Goal: Information Seeking & Learning: Learn about a topic

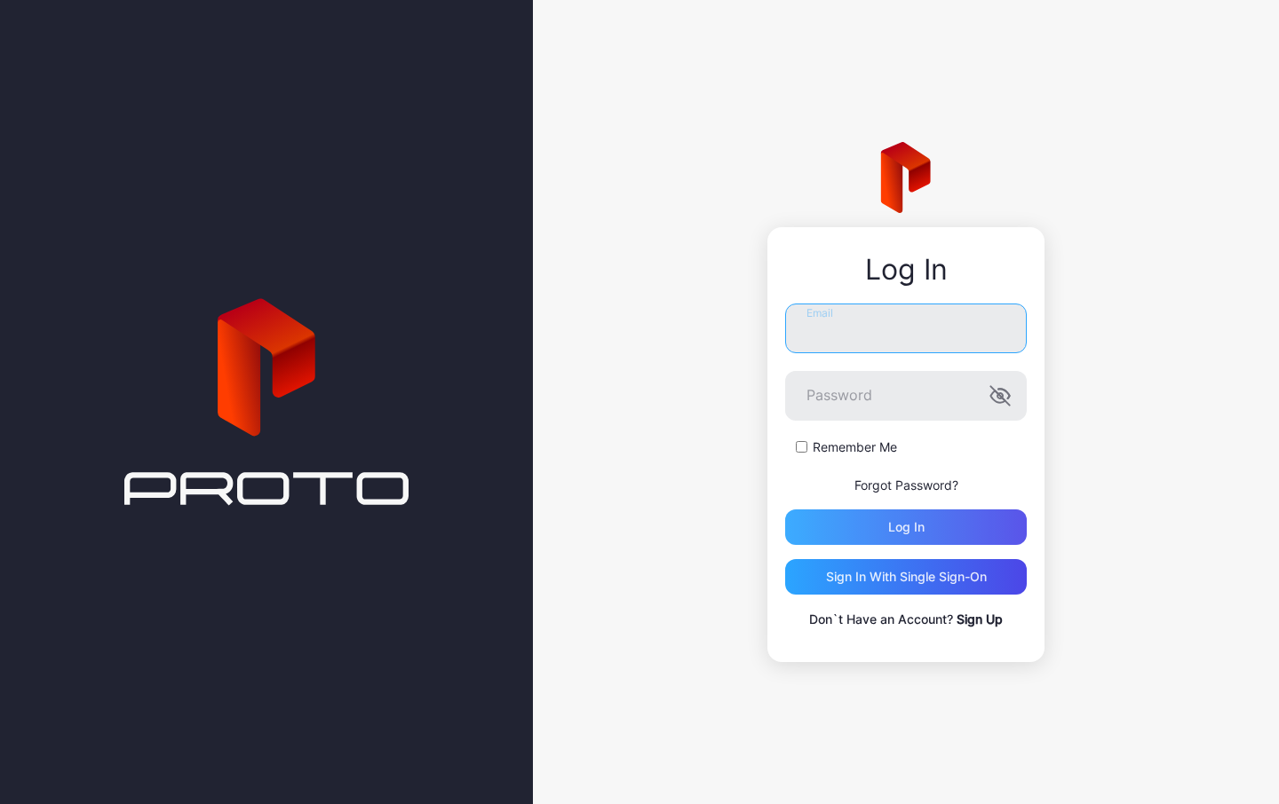
type input "**********"
click at [912, 521] on div "Log in" at bounding box center [906, 527] width 36 height 14
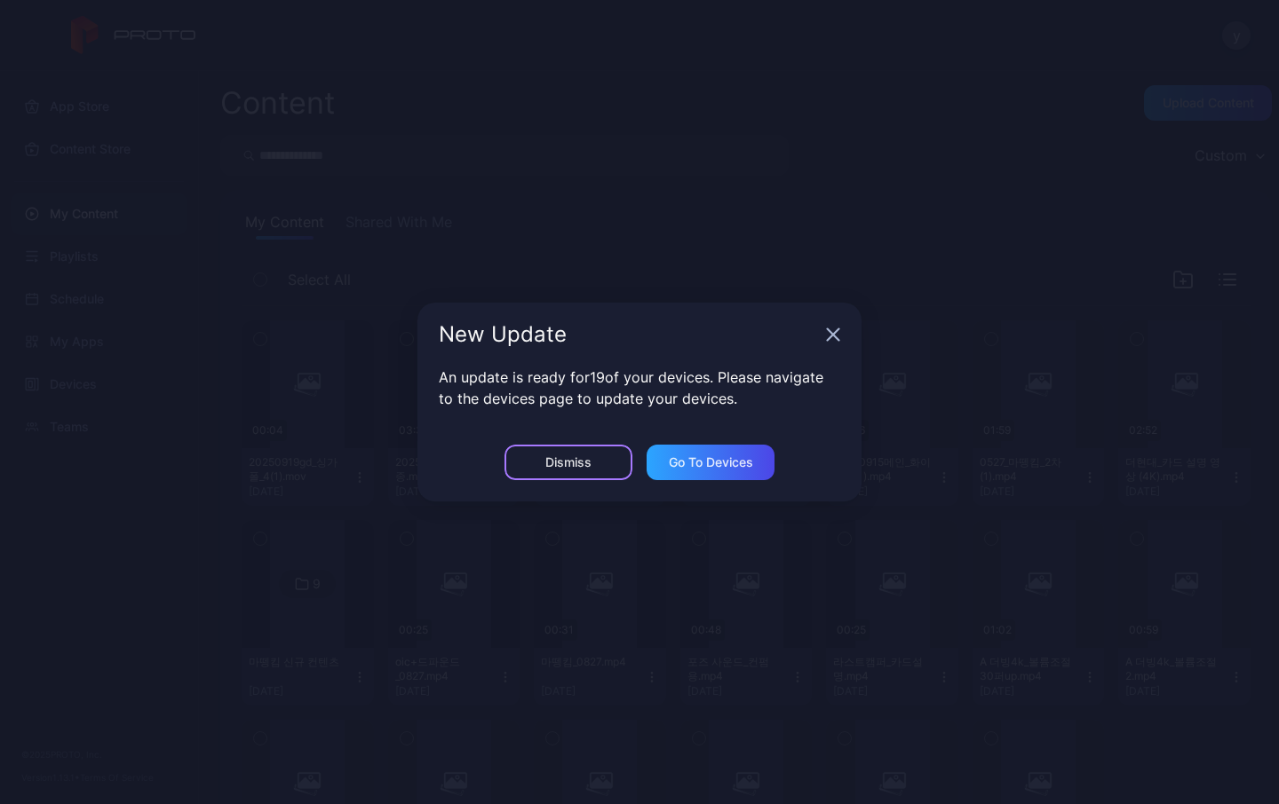
click at [566, 460] on div "Dismiss" at bounding box center [568, 463] width 46 height 14
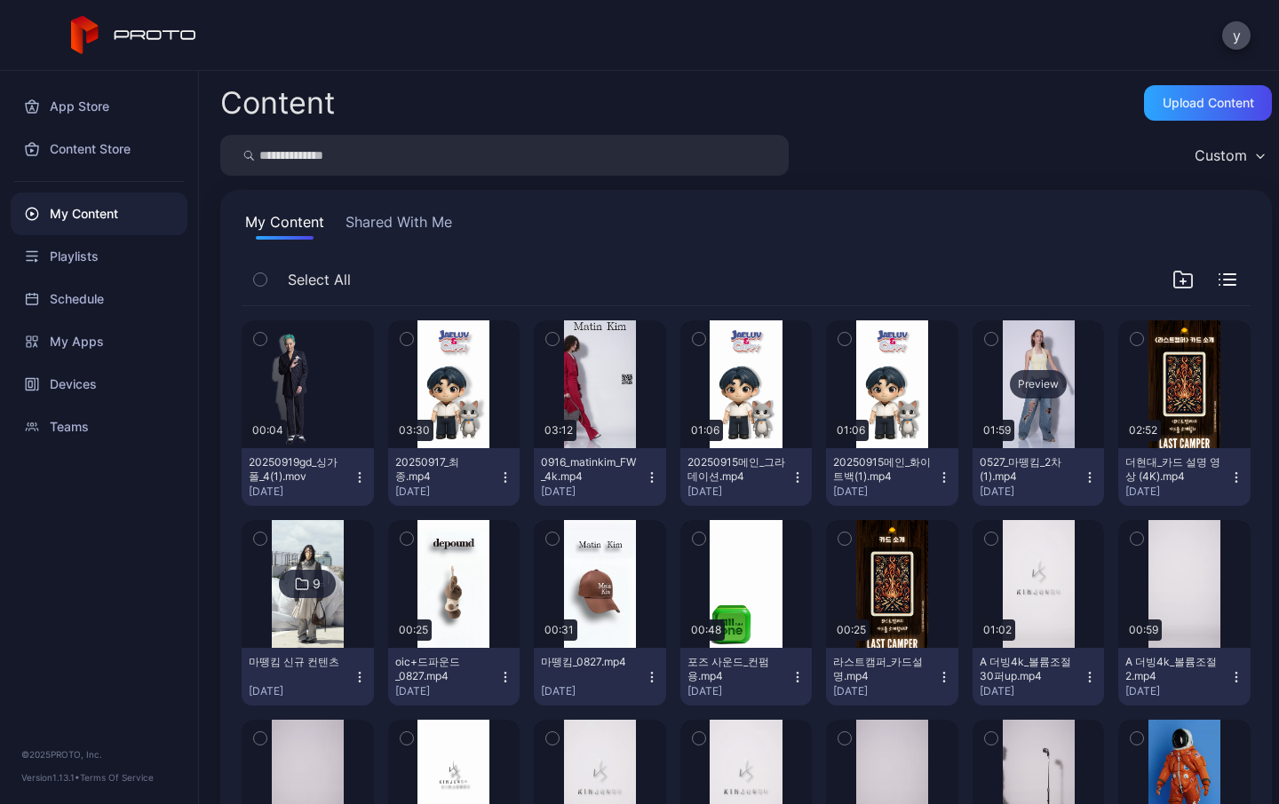
click at [1018, 355] on div "Preview" at bounding box center [1038, 385] width 132 height 128
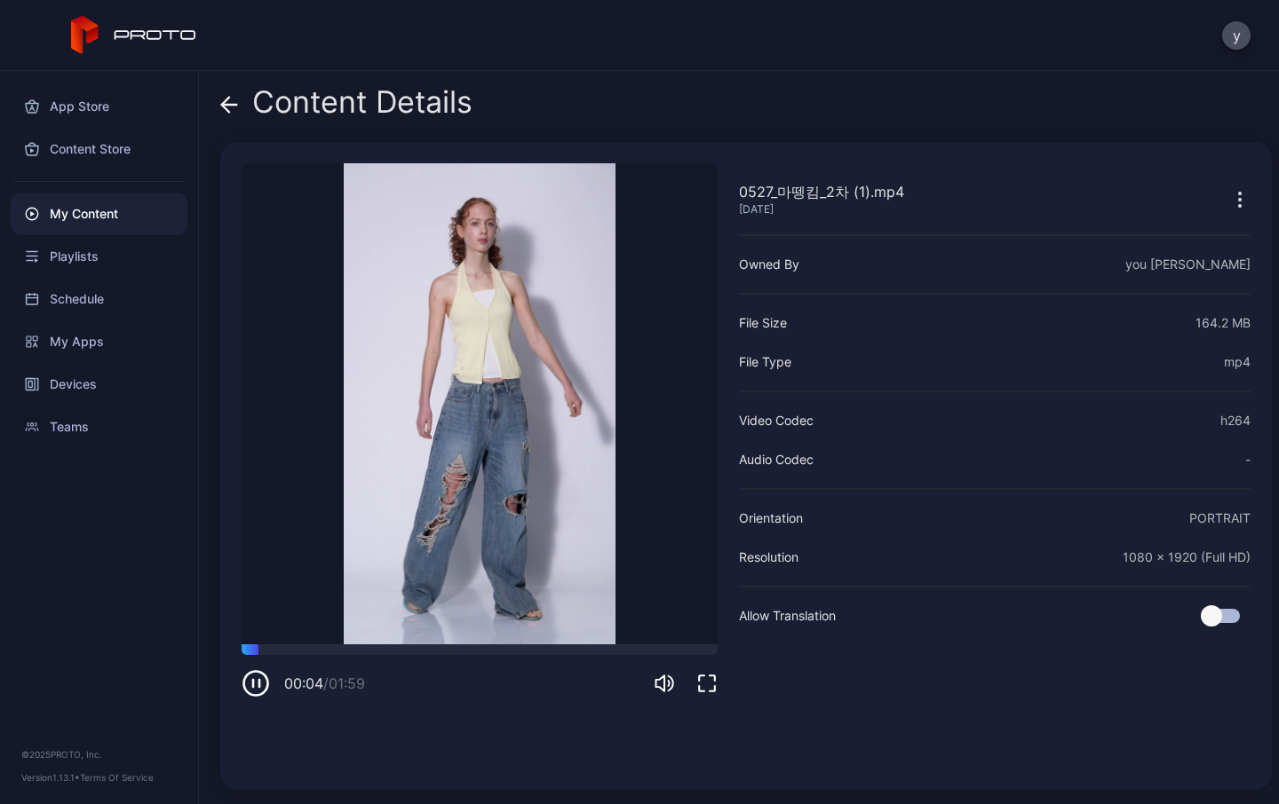
click at [225, 100] on icon at bounding box center [225, 104] width 7 height 15
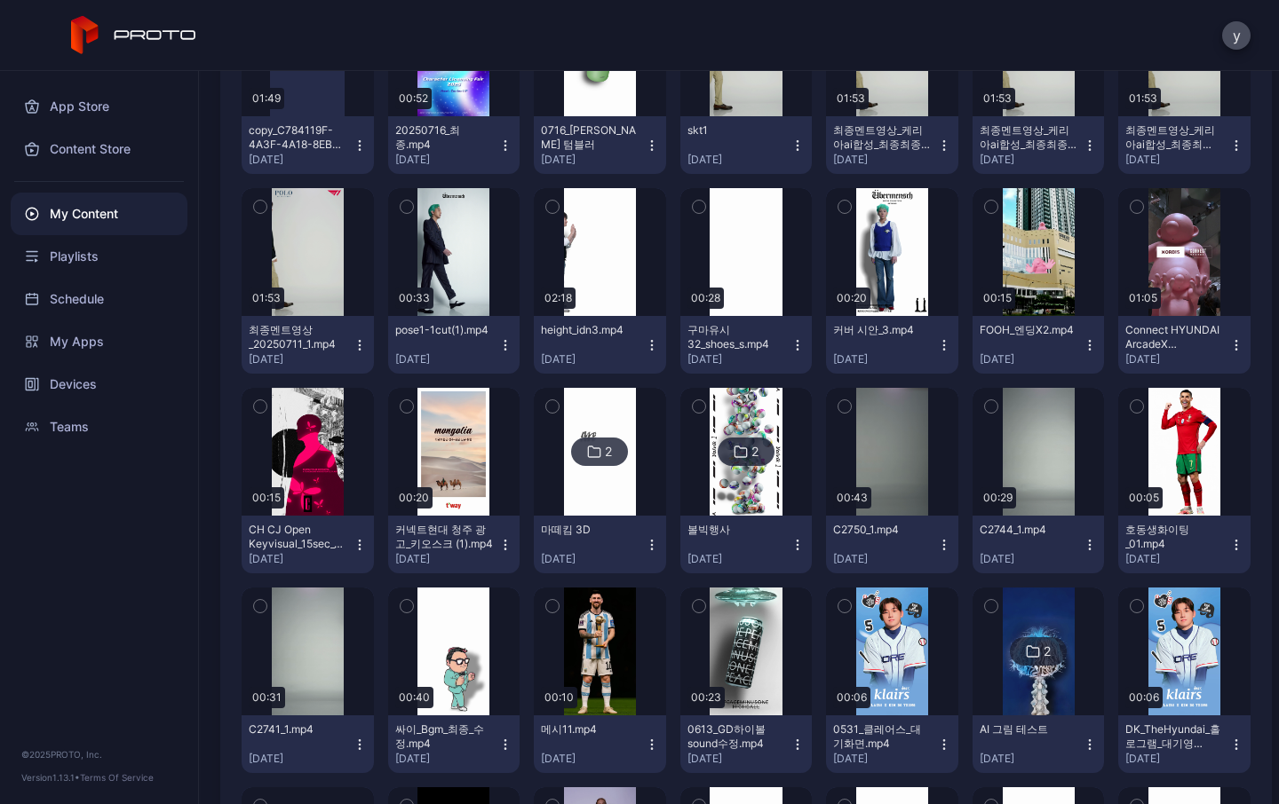
scroll to position [2659, 0]
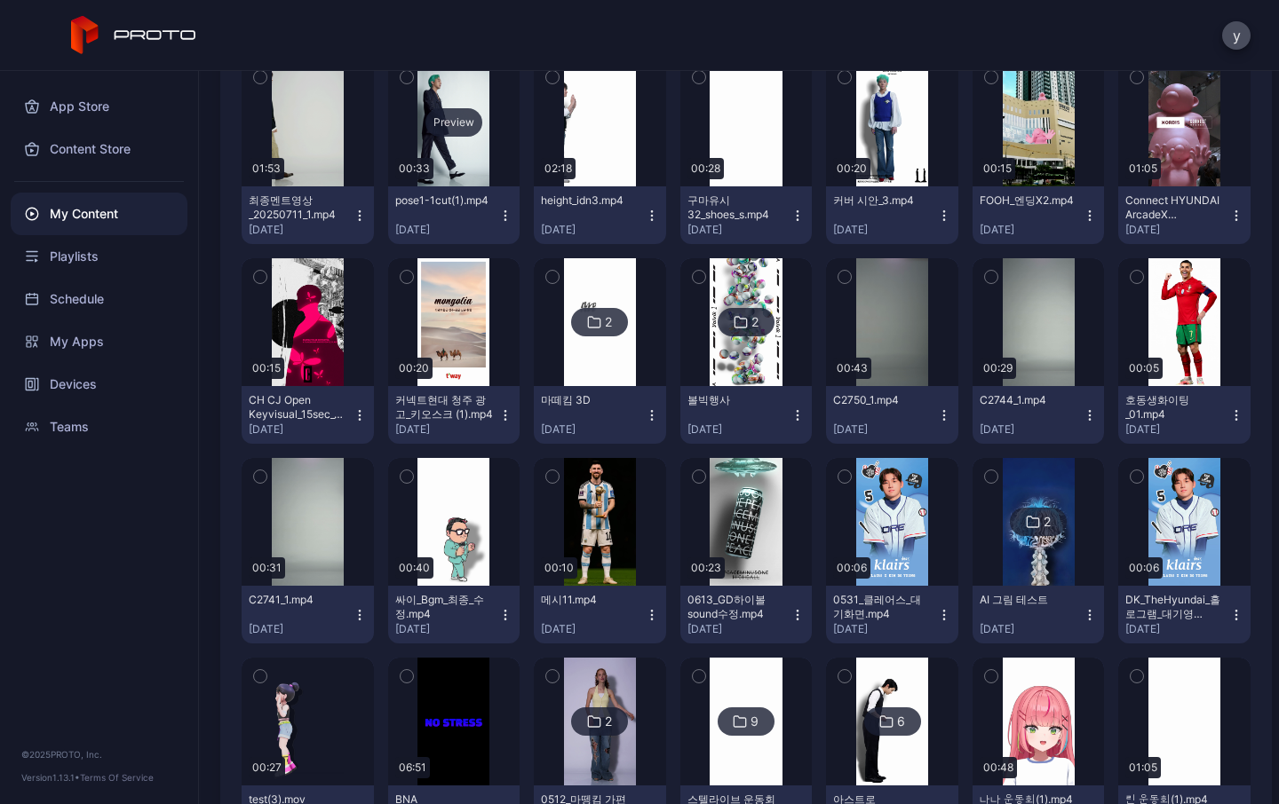
click at [439, 122] on div "Preview" at bounding box center [453, 122] width 57 height 28
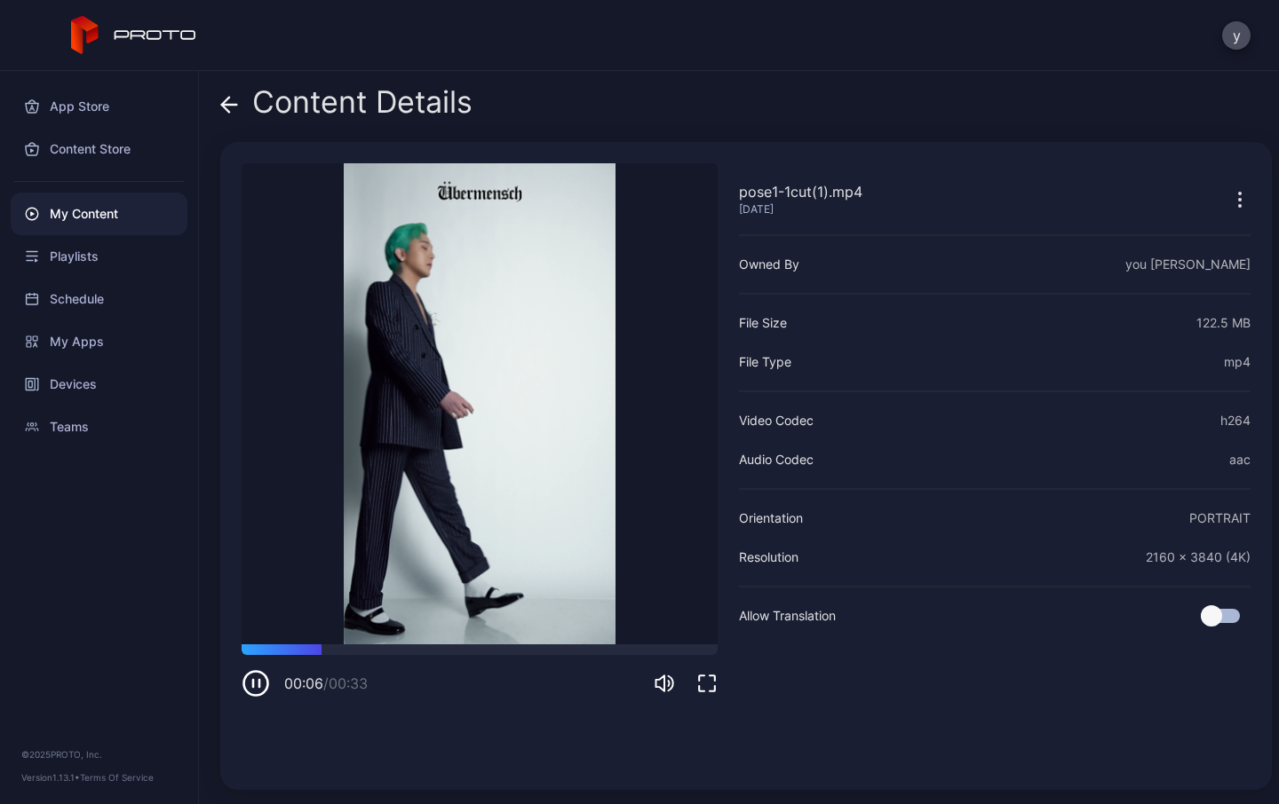
click at [228, 103] on icon at bounding box center [229, 105] width 18 height 18
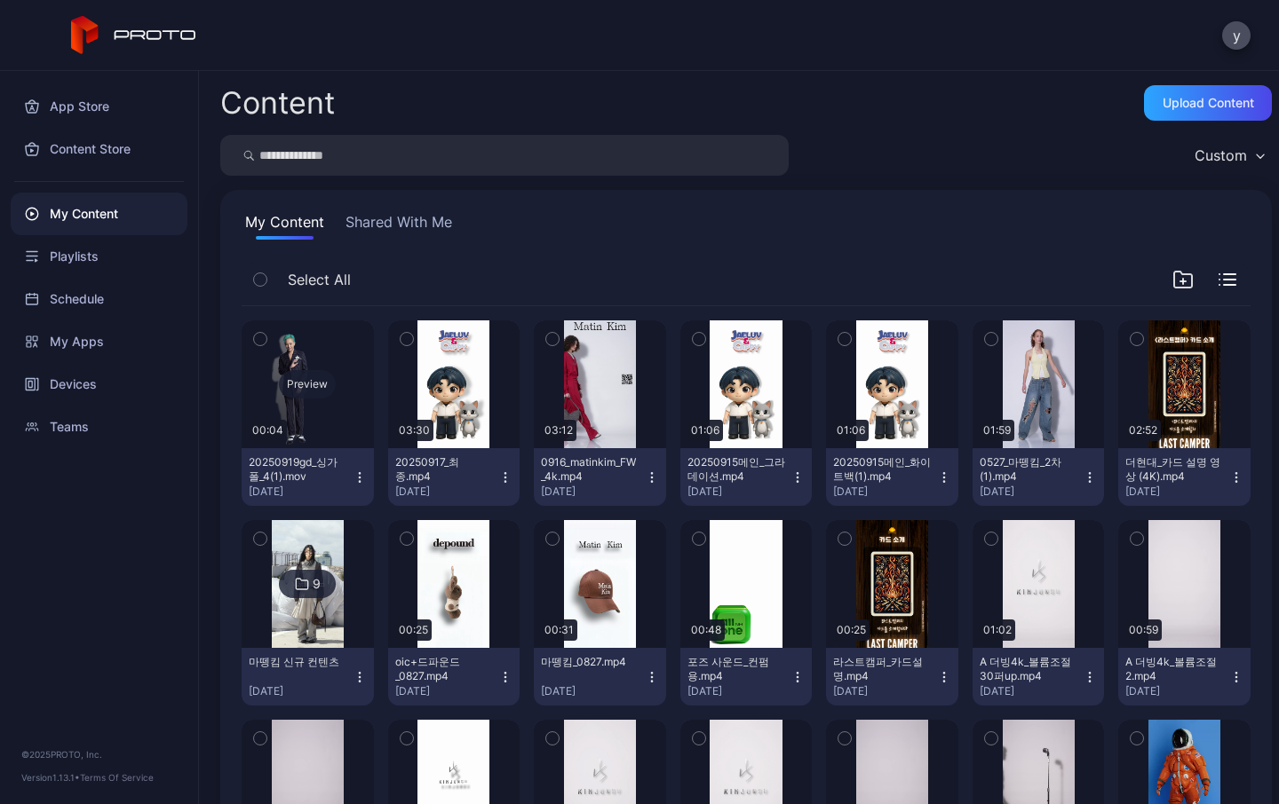
click at [286, 363] on div "Preview" at bounding box center [308, 385] width 132 height 128
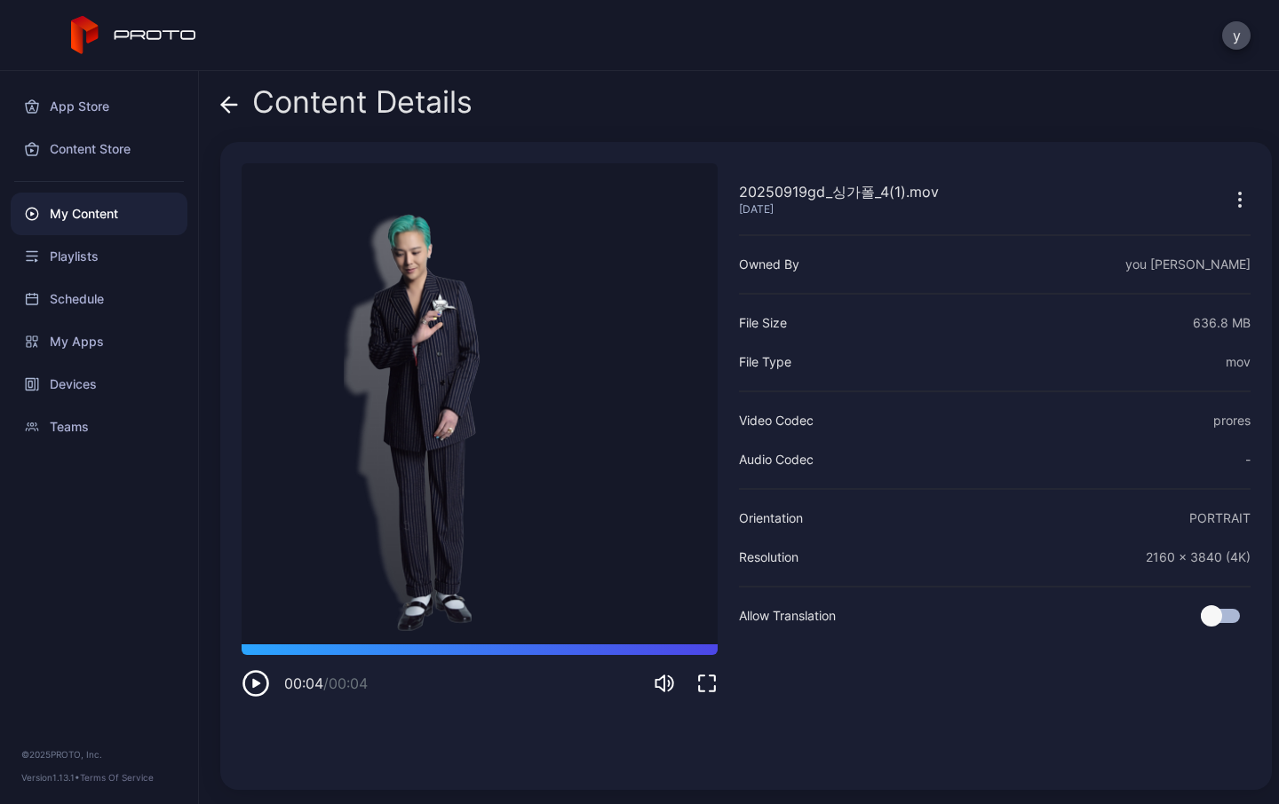
click at [226, 102] on icon at bounding box center [229, 105] width 18 height 18
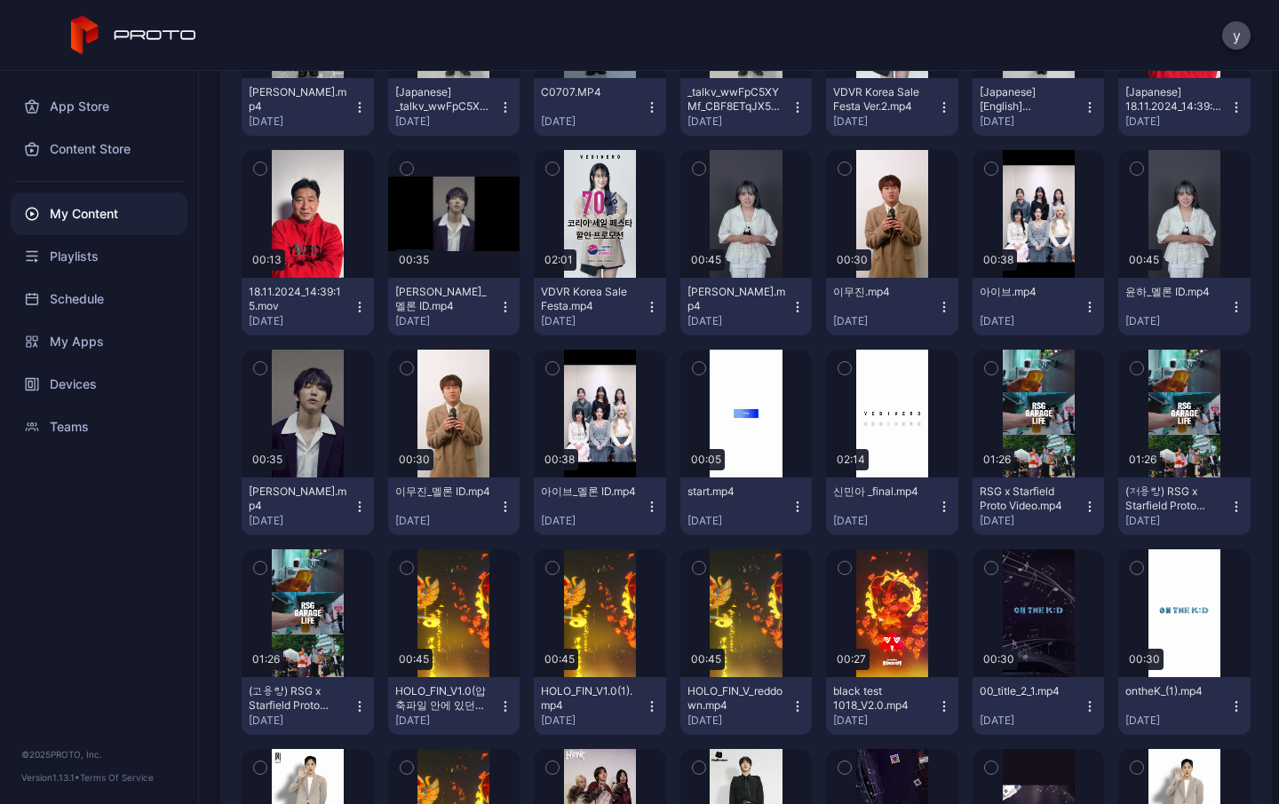
scroll to position [5061, 0]
